Goal: Task Accomplishment & Management: Use online tool/utility

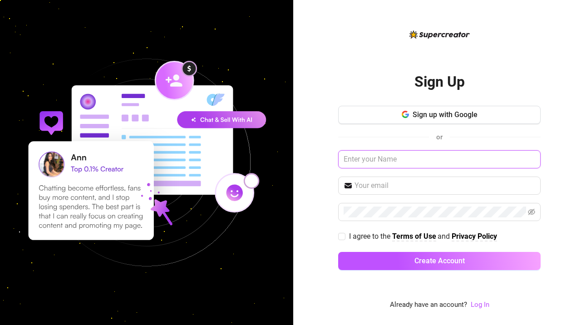
click at [382, 157] on input "text" at bounding box center [439, 159] width 202 height 18
type input "baizjoann"
click at [475, 304] on link "Log In" at bounding box center [480, 304] width 19 height 8
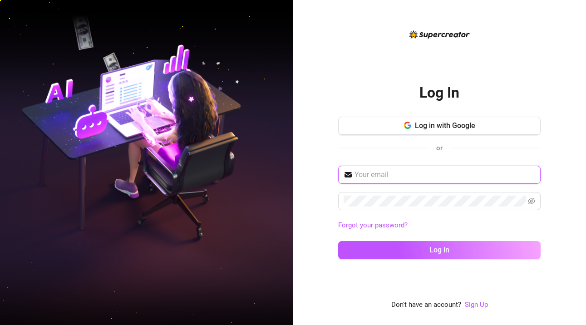
type input "[EMAIL_ADDRESS][DOMAIN_NAME]"
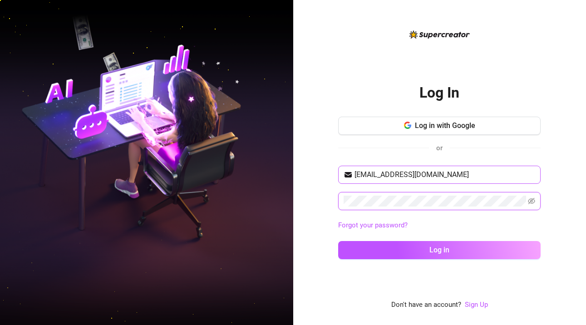
click at [439, 250] on button "Log in" at bounding box center [439, 250] width 202 height 18
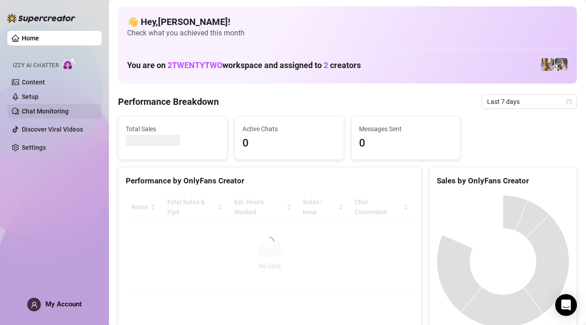
click at [40, 113] on link "Chat Monitoring" at bounding box center [45, 111] width 47 height 7
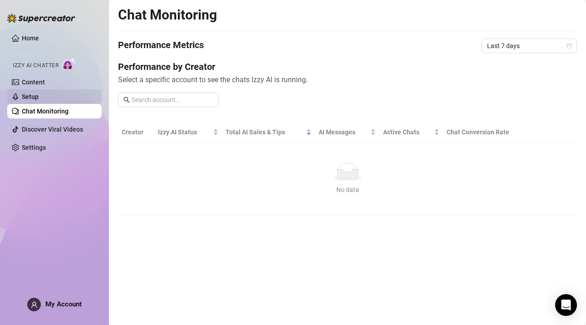
click at [39, 95] on link "Setup" at bounding box center [30, 96] width 17 height 7
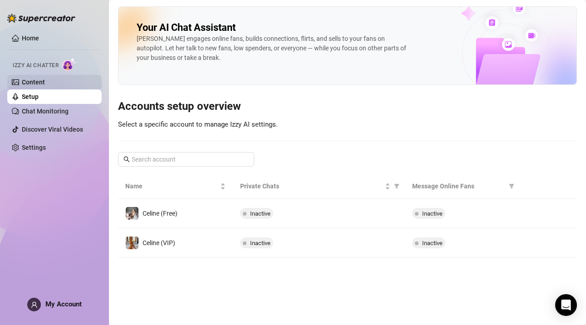
click at [45, 79] on link "Content" at bounding box center [33, 82] width 23 height 7
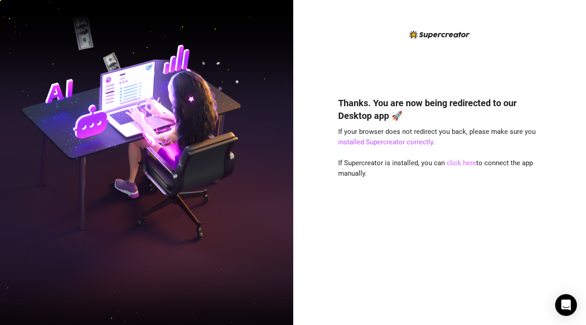
click at [463, 163] on link "click here" at bounding box center [461, 163] width 29 height 8
